Goal: Use online tool/utility: Utilize a website feature to perform a specific function

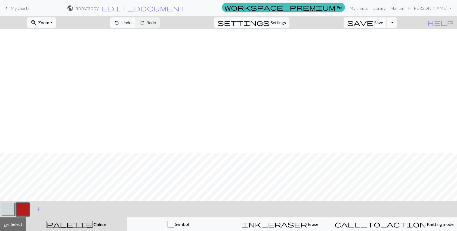
scroll to position [124, 0]
click at [11, 208] on button "button" at bounding box center [8, 209] width 13 height 13
click at [23, 207] on button "button" at bounding box center [22, 209] width 13 height 13
click at [11, 208] on button "button" at bounding box center [8, 209] width 13 height 13
click at [22, 208] on button "button" at bounding box center [22, 209] width 13 height 13
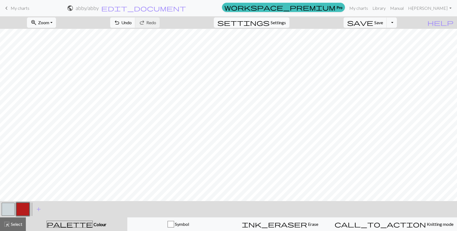
click at [12, 208] on button "button" at bounding box center [8, 209] width 13 height 13
click at [19, 206] on button "button" at bounding box center [22, 209] width 13 height 13
click at [6, 208] on button "button" at bounding box center [8, 209] width 13 height 13
click at [19, 210] on button "button" at bounding box center [22, 209] width 13 height 13
click at [15, 209] on div at bounding box center [8, 209] width 15 height 15
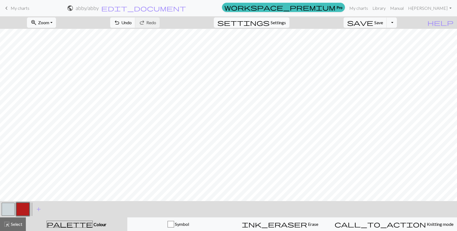
click at [10, 208] on button "button" at bounding box center [8, 209] width 13 height 13
click at [25, 209] on button "button" at bounding box center [22, 209] width 13 height 13
click at [7, 208] on button "button" at bounding box center [8, 209] width 13 height 13
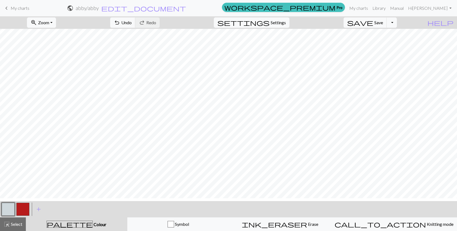
scroll to position [114, 0]
click at [20, 210] on button "button" at bounding box center [22, 209] width 13 height 13
click at [6, 212] on button "button" at bounding box center [8, 209] width 13 height 13
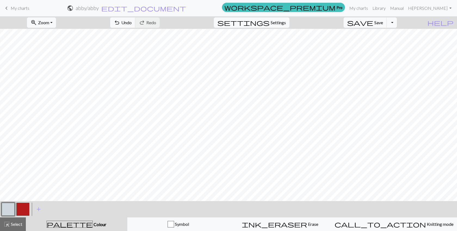
click at [22, 208] on button "button" at bounding box center [22, 209] width 13 height 13
click at [7, 214] on button "button" at bounding box center [8, 209] width 13 height 13
click at [27, 208] on button "button" at bounding box center [22, 209] width 13 height 13
